Goal: Check status: Check status

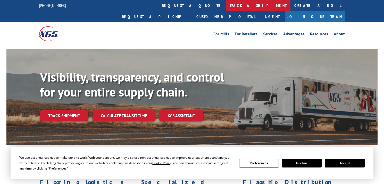
click at [226, 7] on link "track a shipment" at bounding box center [258, 5] width 65 height 11
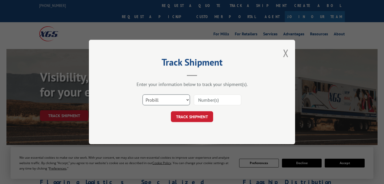
click at [186, 100] on select "Select category... Probill BOL PO" at bounding box center [166, 99] width 47 height 11
select select "po"
click at [143, 94] on select "Select category... Probill BOL PO" at bounding box center [166, 99] width 47 height 11
click at [209, 99] on input at bounding box center [217, 99] width 47 height 11
paste input "295740143"
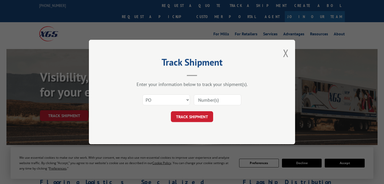
type input "295740143"
click at [203, 118] on button "TRACK SHIPMENT" at bounding box center [192, 116] width 42 height 11
